Goal: Obtain resource: Download file/media

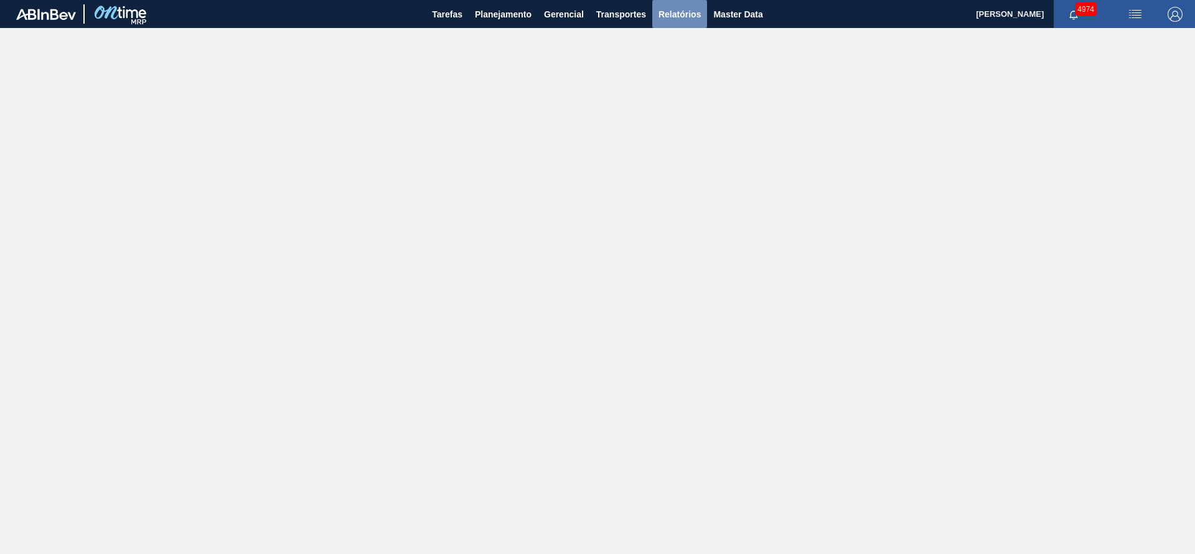
click at [666, 12] on span "Relatórios" at bounding box center [680, 14] width 42 height 15
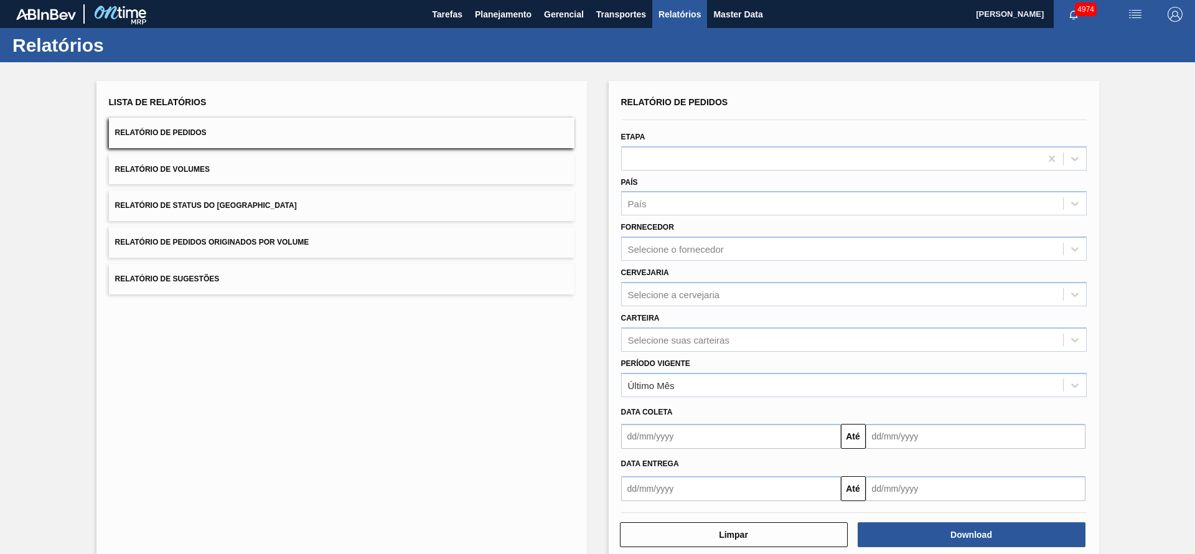
click at [322, 235] on button "Relatório de Pedidos Originados por Volume" at bounding box center [342, 242] width 466 height 31
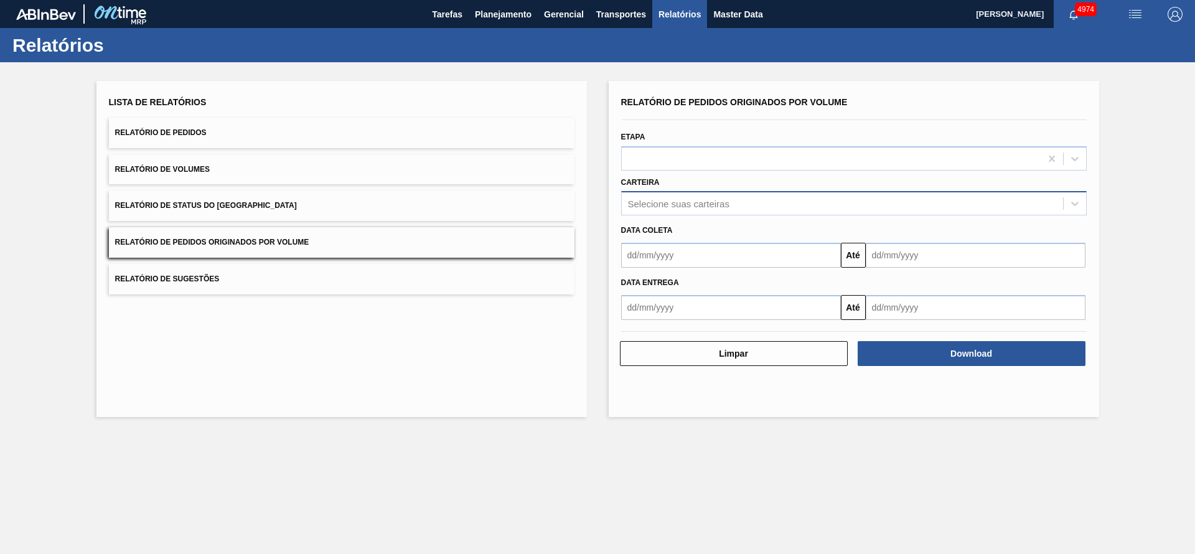
click at [737, 196] on div "Selecione suas carteiras" at bounding box center [842, 204] width 441 height 18
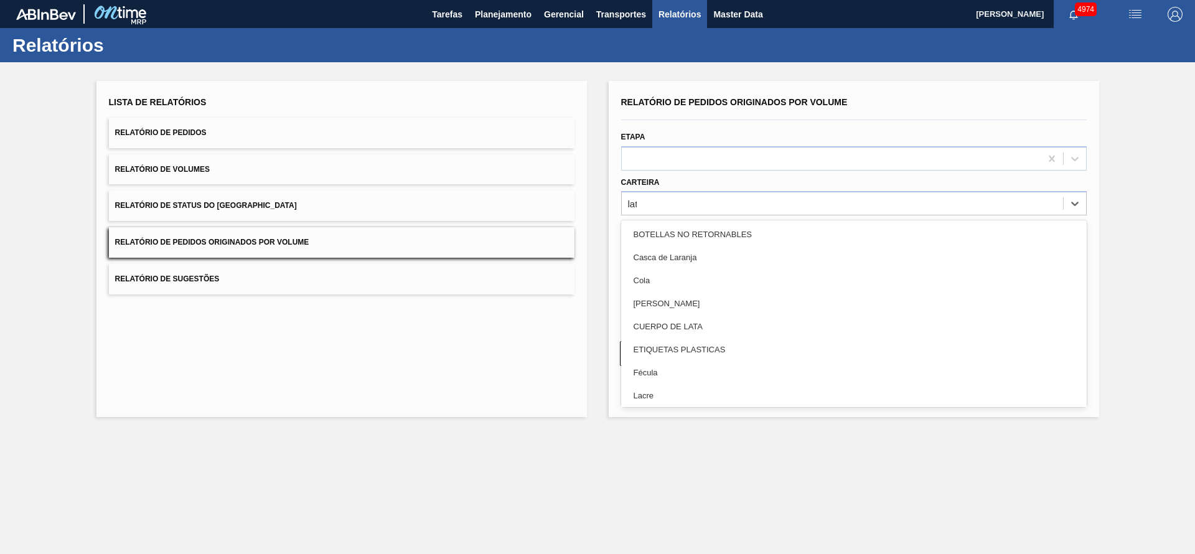
type input "lata"
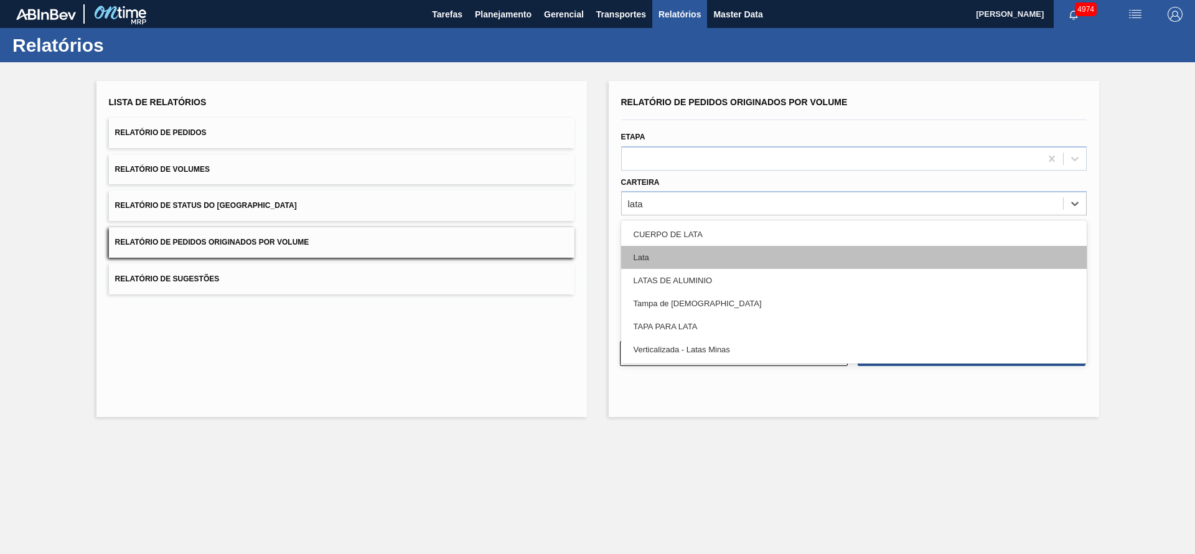
click at [685, 246] on div "Lata" at bounding box center [854, 257] width 466 height 23
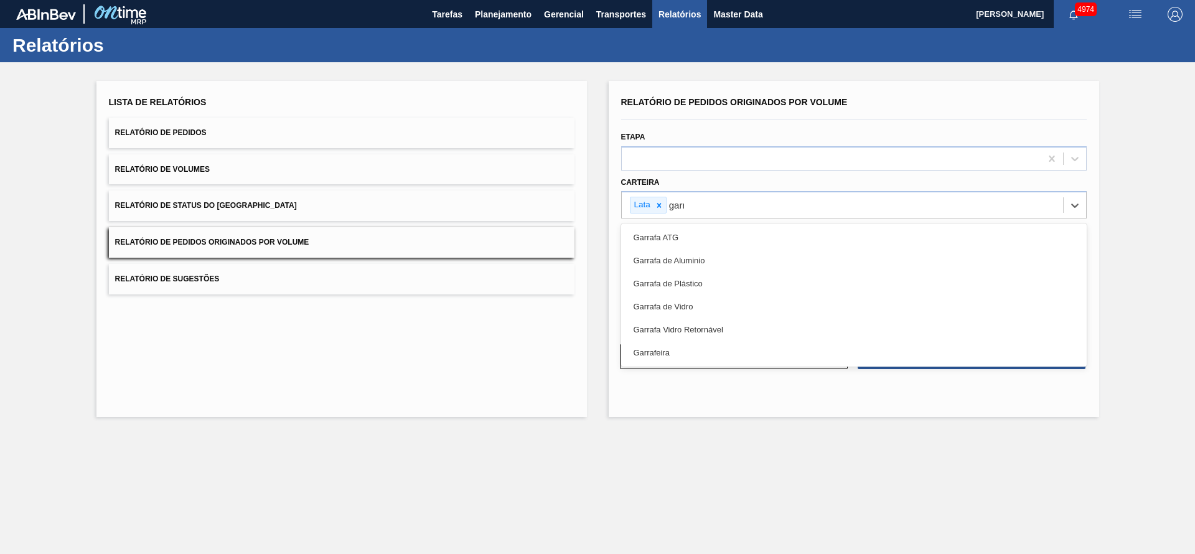
type input "garra"
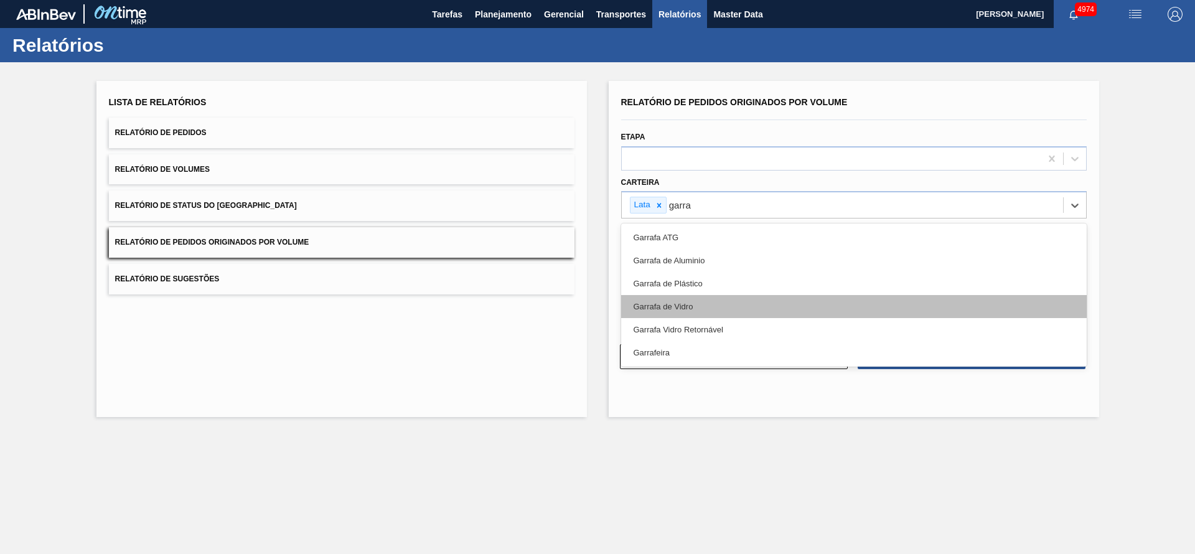
click at [679, 296] on div "Garrafa de Vidro" at bounding box center [854, 306] width 466 height 23
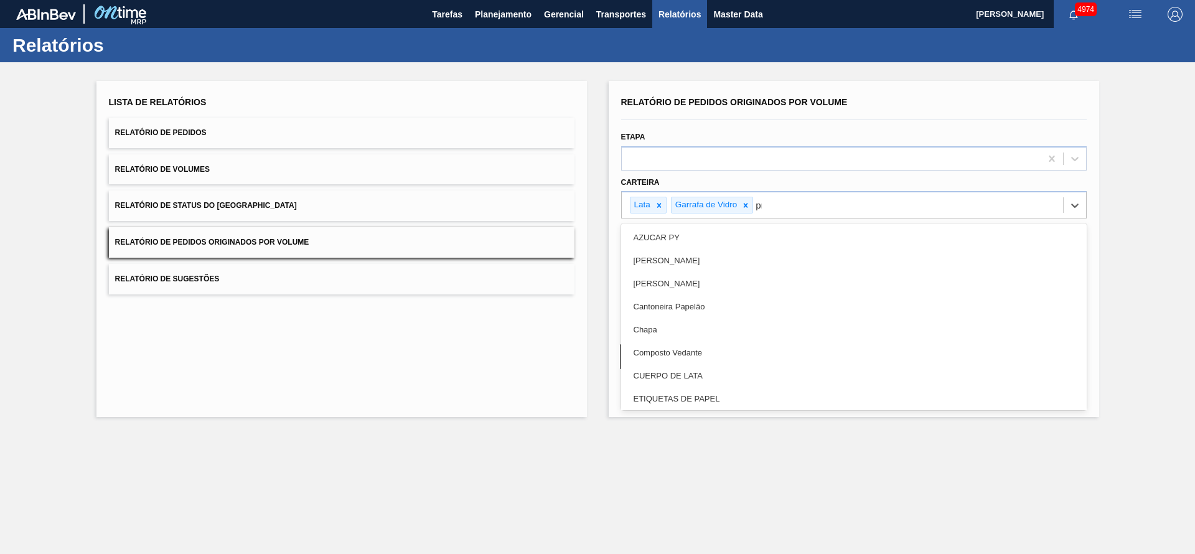
type input "pre"
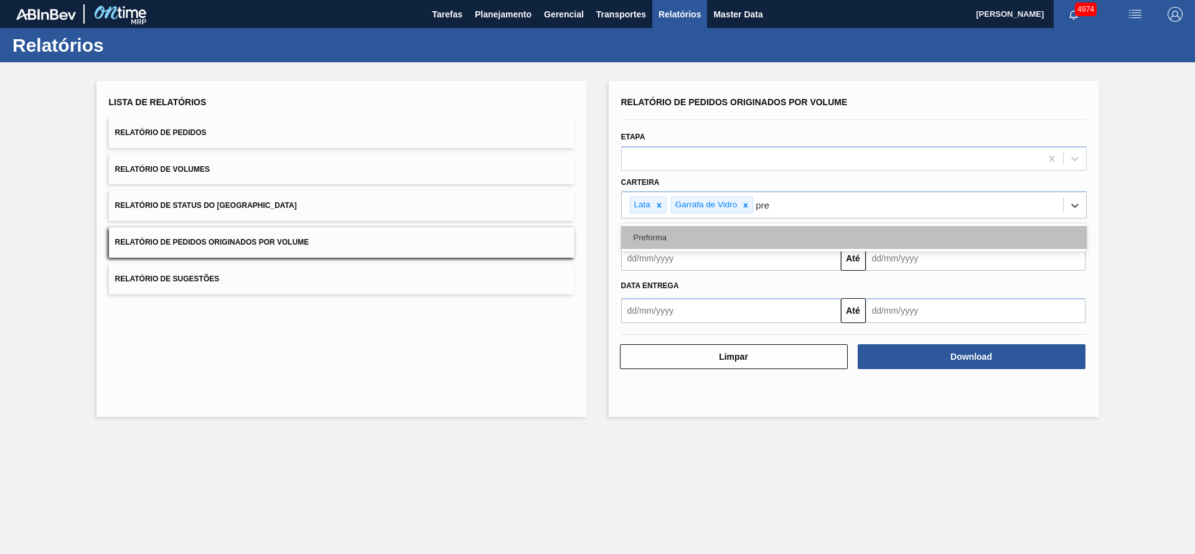
click at [763, 243] on div "Preforma" at bounding box center [854, 237] width 466 height 23
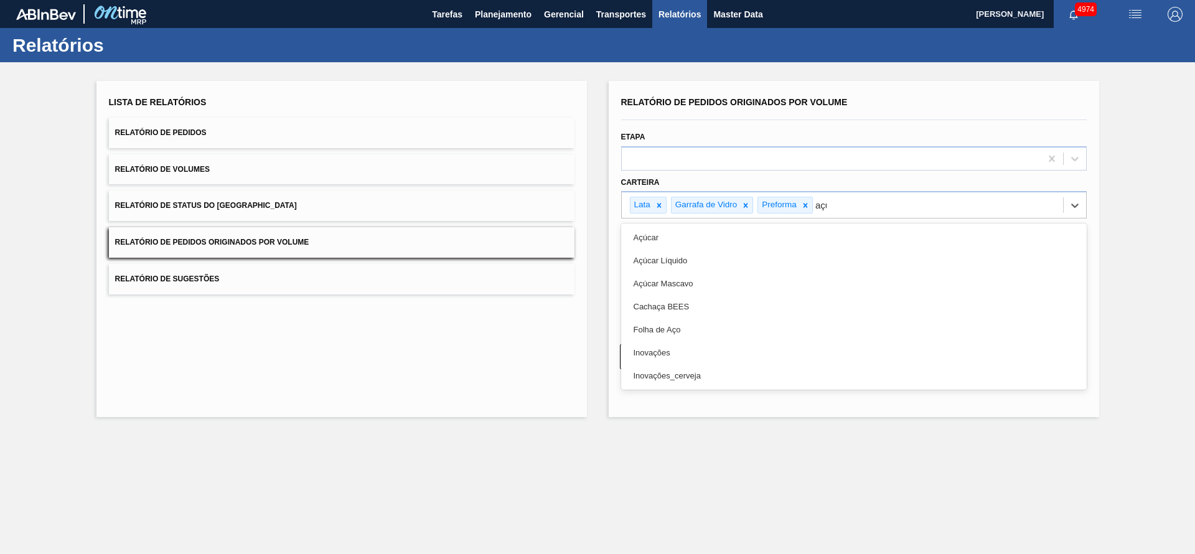
type input "aç"
click at [763, 243] on div "Açúcar" at bounding box center [854, 237] width 466 height 23
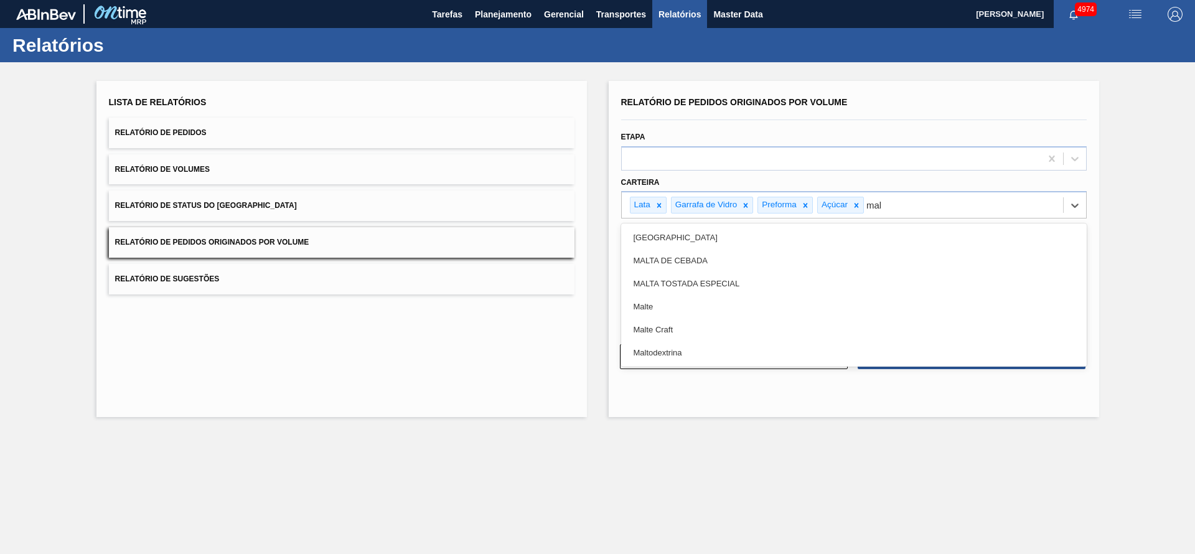
type input "malt"
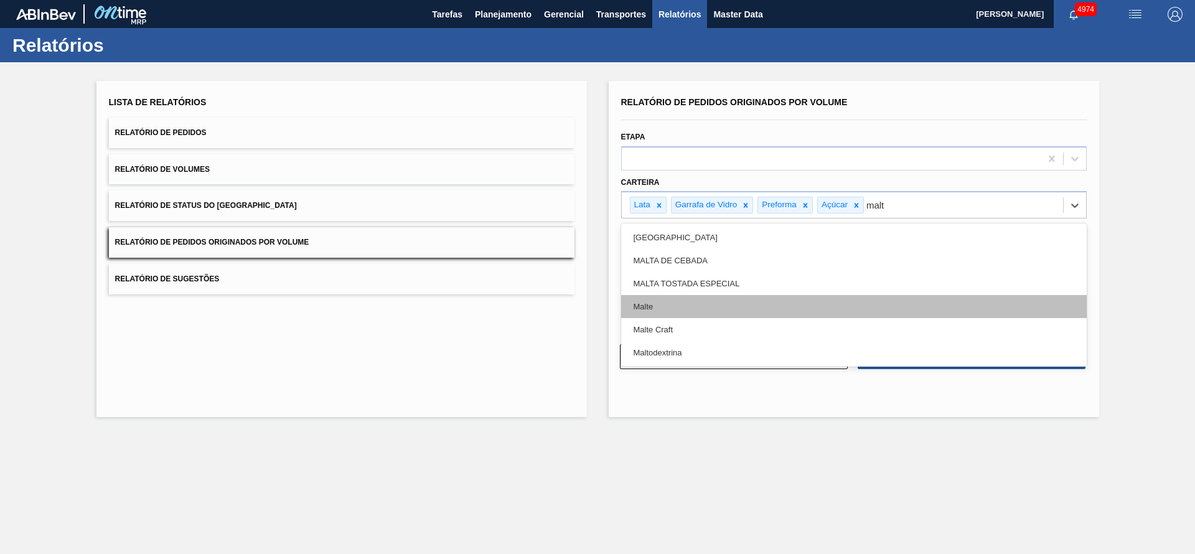
click at [720, 303] on div "Malte" at bounding box center [854, 306] width 466 height 23
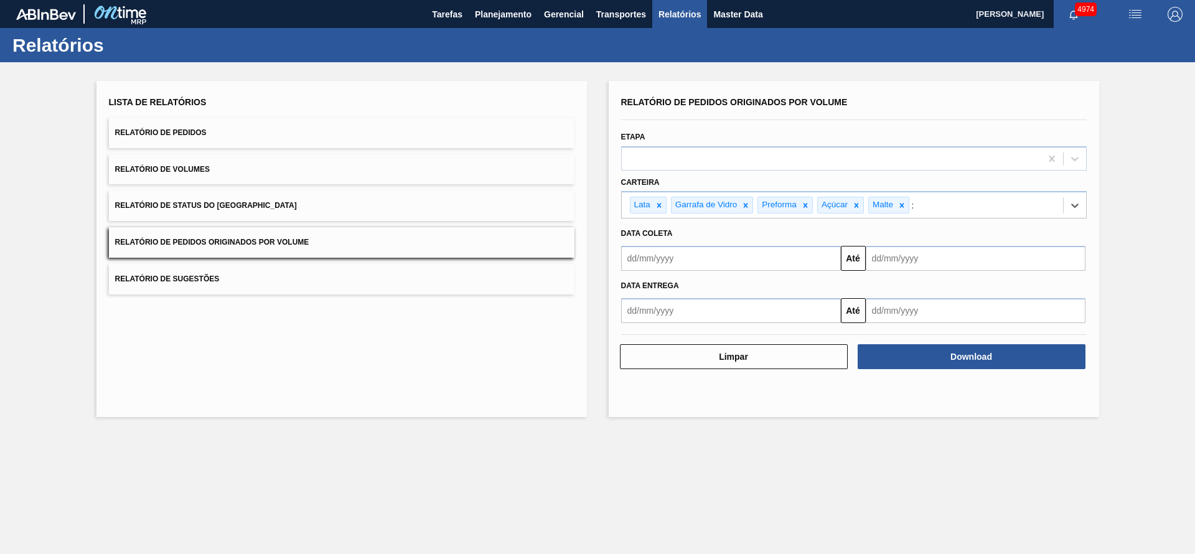
type input "xa"
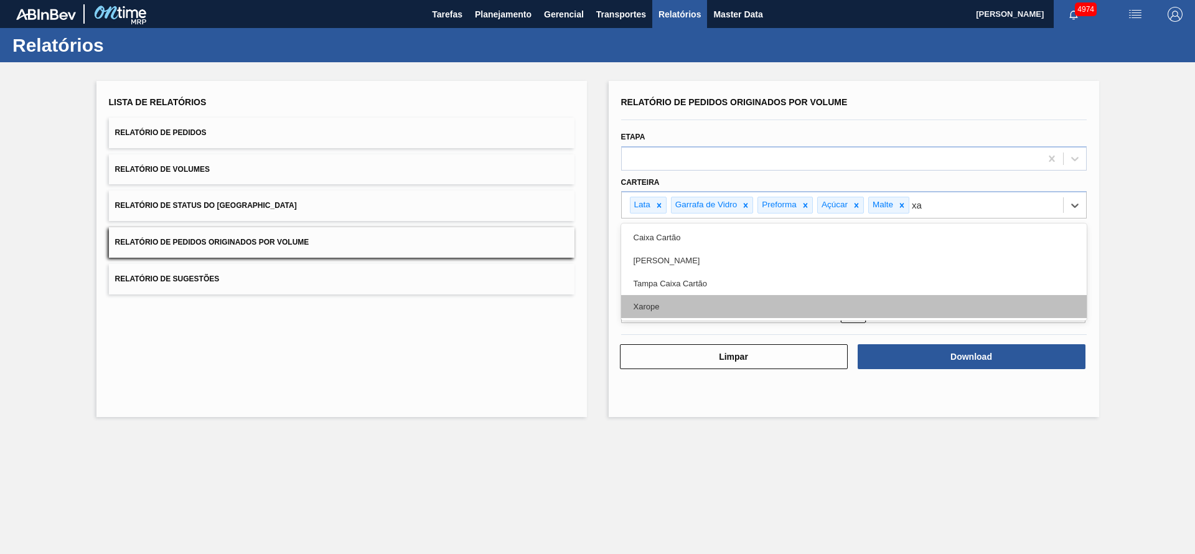
click at [739, 306] on div "Xarope" at bounding box center [854, 306] width 466 height 23
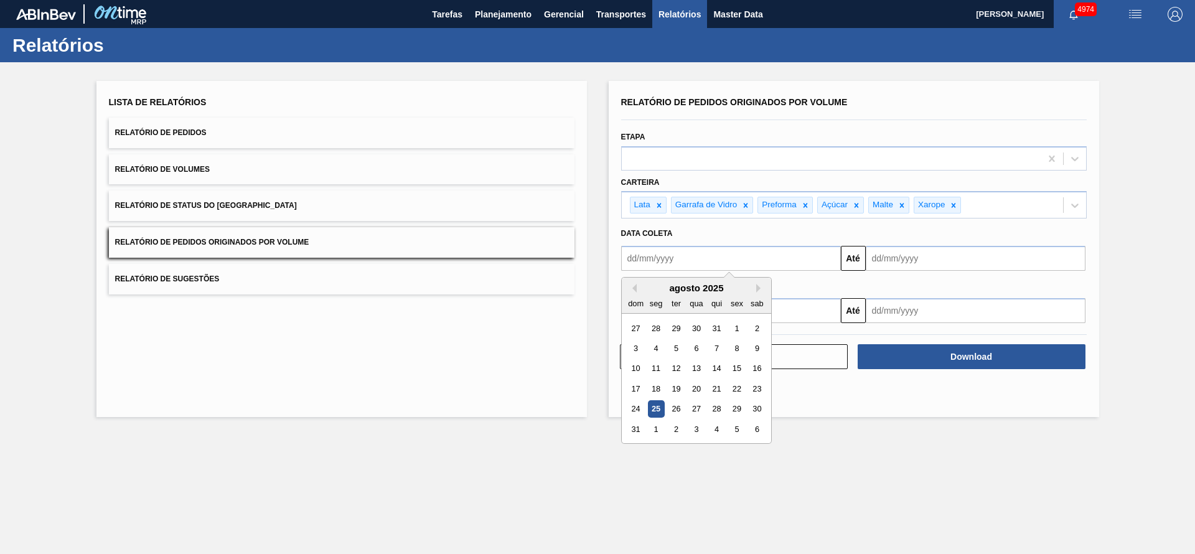
click at [733, 253] on input "text" at bounding box center [731, 258] width 220 height 25
click at [638, 289] on div "agosto 2025" at bounding box center [696, 288] width 149 height 11
click at [633, 288] on button "Previous Month" at bounding box center [632, 288] width 9 height 9
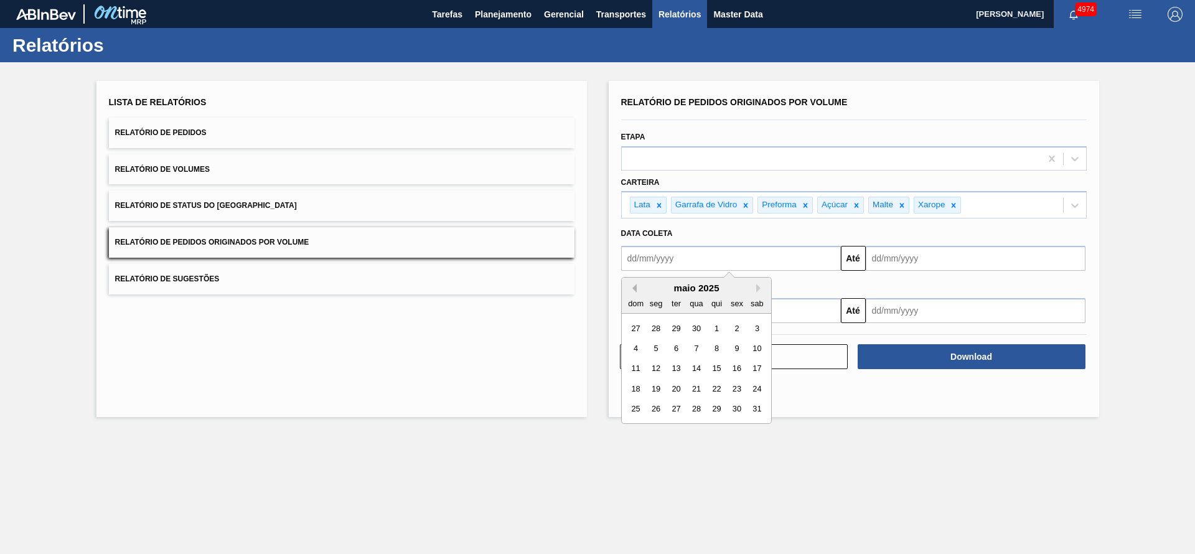
click at [633, 288] on button "Previous Month" at bounding box center [632, 288] width 9 height 9
click at [698, 330] on div "1" at bounding box center [696, 328] width 17 height 17
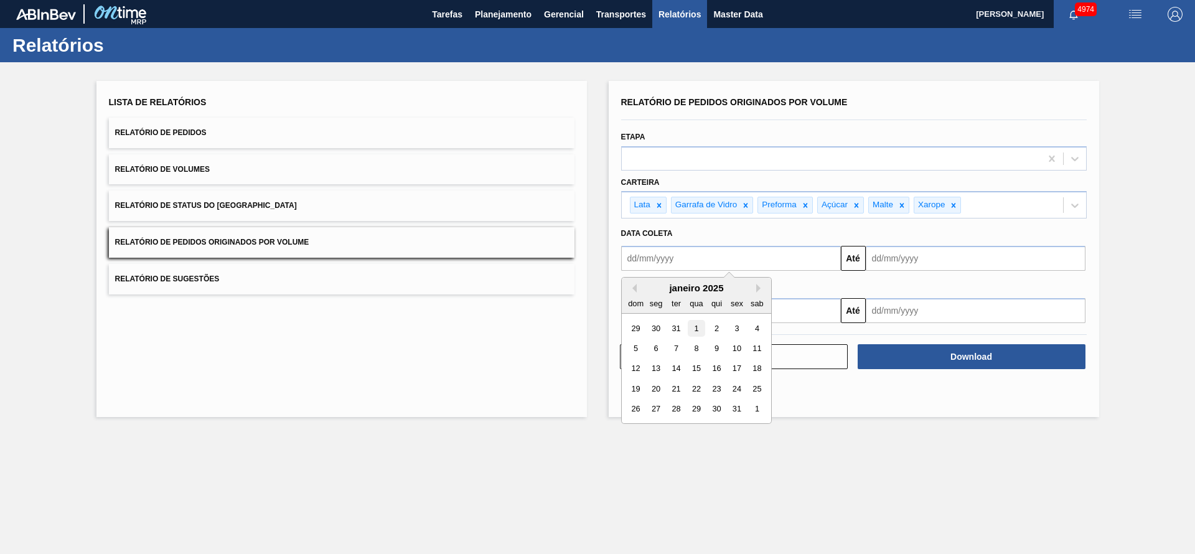
type input "[DATE]"
click at [931, 268] on input "text" at bounding box center [976, 258] width 220 height 25
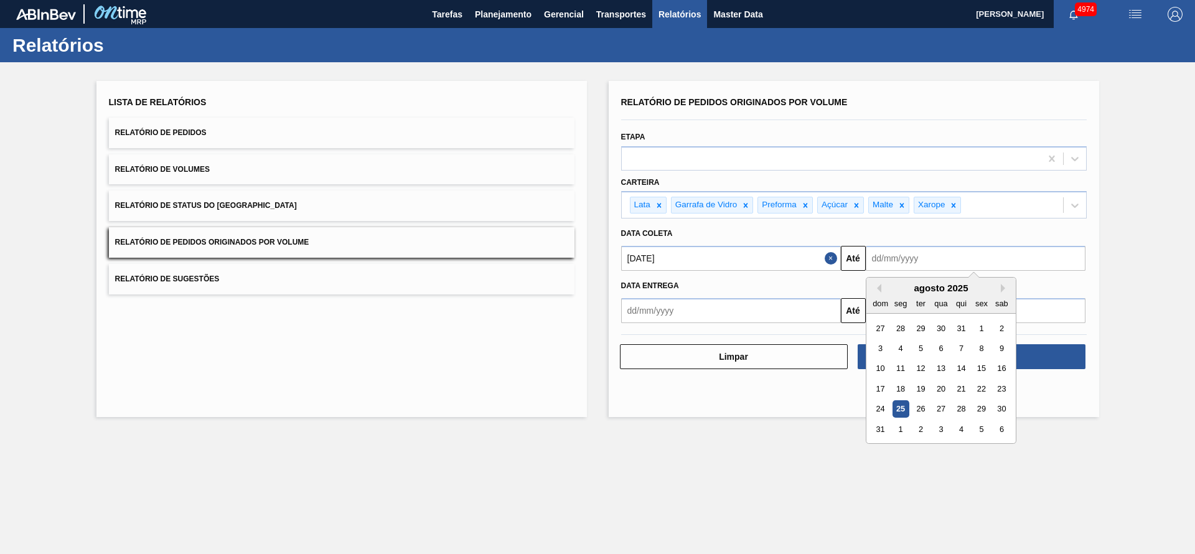
click at [882, 430] on div "31" at bounding box center [880, 429] width 17 height 17
type input "[DATE]"
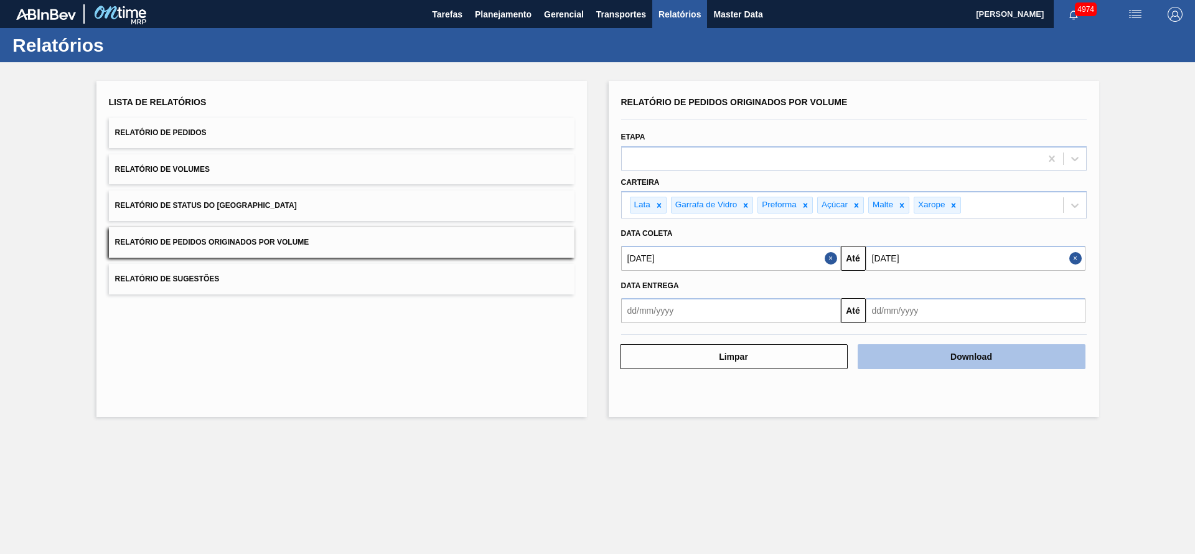
click at [1004, 361] on button "Download" at bounding box center [972, 356] width 228 height 25
click at [913, 354] on button "Download" at bounding box center [972, 356] width 228 height 25
